Goal: Communication & Community: Share content

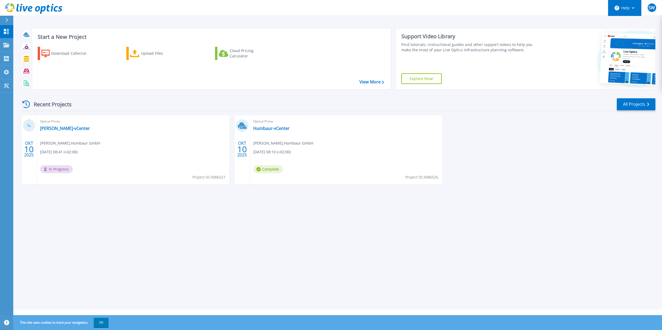
click at [636, 7] on button "Help" at bounding box center [624, 8] width 33 height 16
click at [50, 129] on link "[PERSON_NAME]-vCenter" at bounding box center [65, 128] width 50 height 5
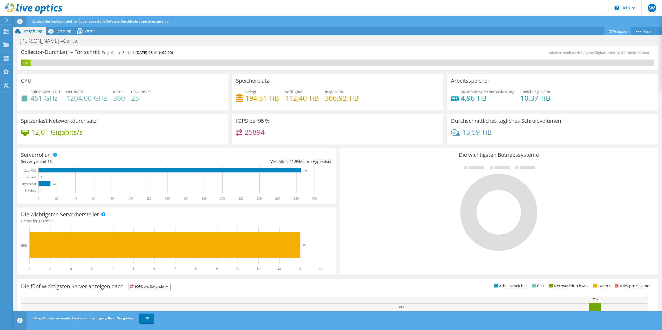
click at [614, 33] on link "Freigabe" at bounding box center [617, 31] width 27 height 8
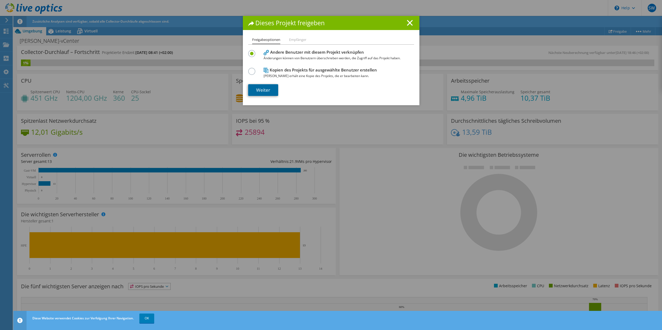
click at [263, 93] on link "Weiter" at bounding box center [263, 90] width 30 height 12
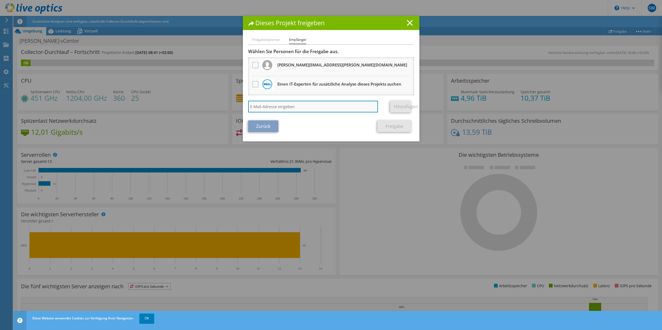
click at [269, 108] on input "search" at bounding box center [313, 107] width 130 height 12
type input "andreas.koy.ext@koegel.com"
click at [396, 107] on link "Hinzufügen" at bounding box center [400, 107] width 21 height 12
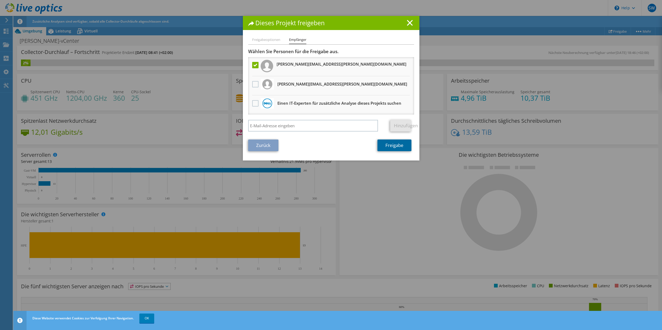
click at [399, 146] on link "Freigabe" at bounding box center [394, 145] width 34 height 12
